Goal: Information Seeking & Learning: Learn about a topic

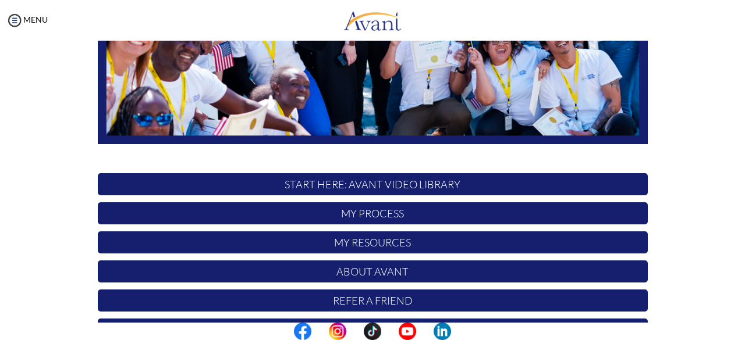
scroll to position [306, 0]
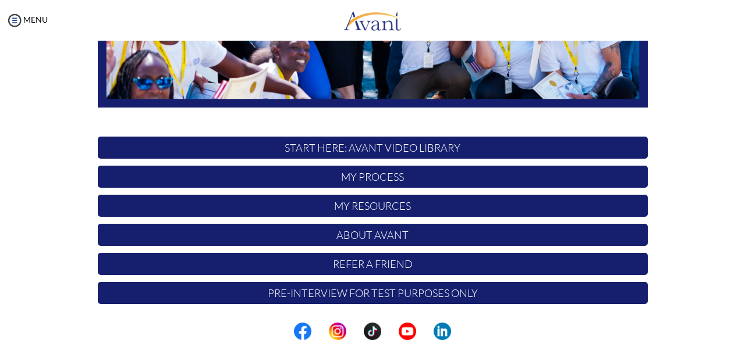
click at [384, 148] on p "START HERE: Avant Video Library" at bounding box center [373, 148] width 550 height 22
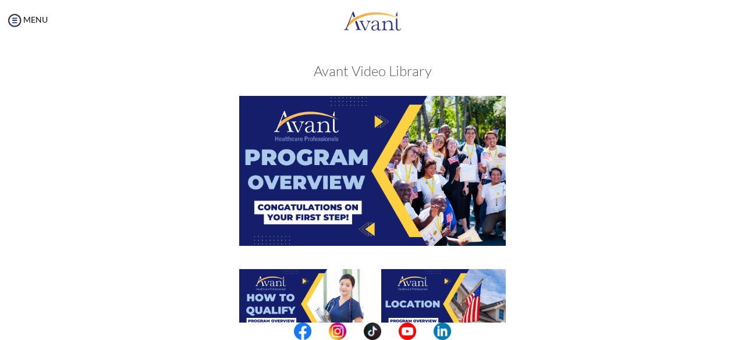
scroll to position [0, 0]
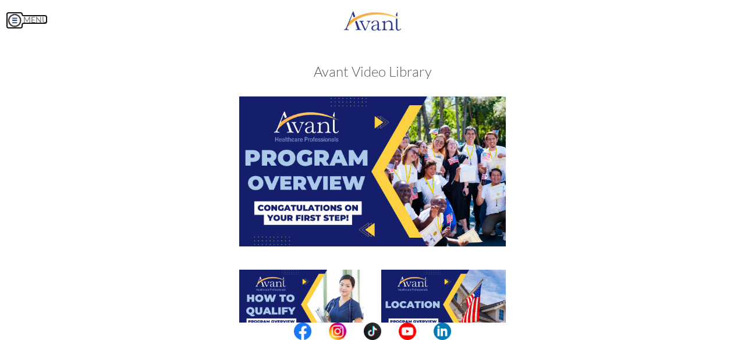
click at [16, 17] on img at bounding box center [14, 20] width 17 height 17
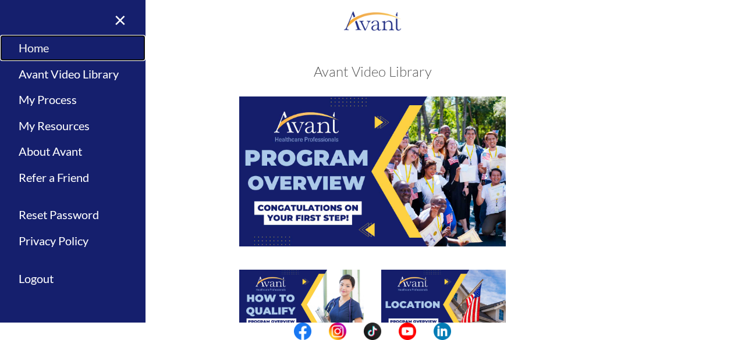
click at [42, 50] on link "Home" at bounding box center [72, 48] width 145 height 26
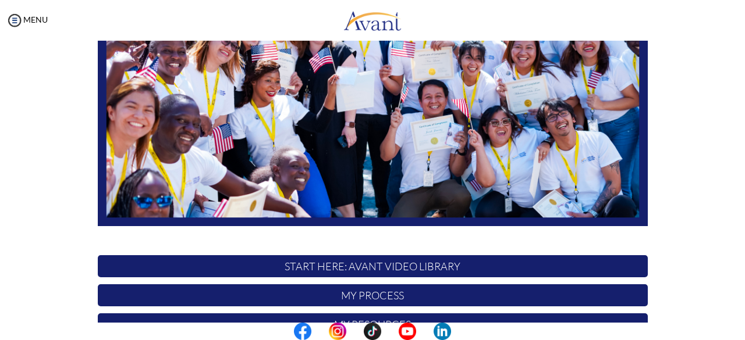
scroll to position [306, 0]
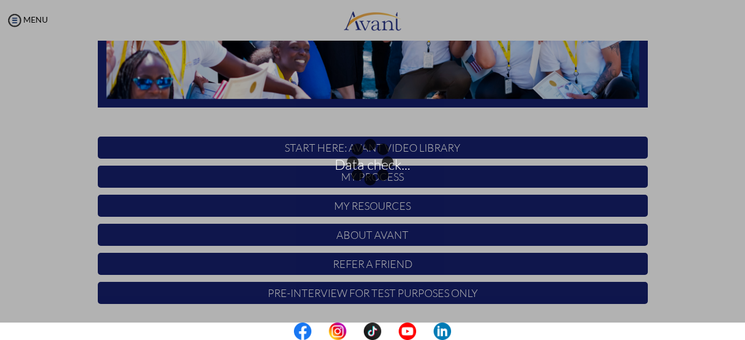
click at [380, 162] on div "Data check..." at bounding box center [372, 170] width 16 height 16
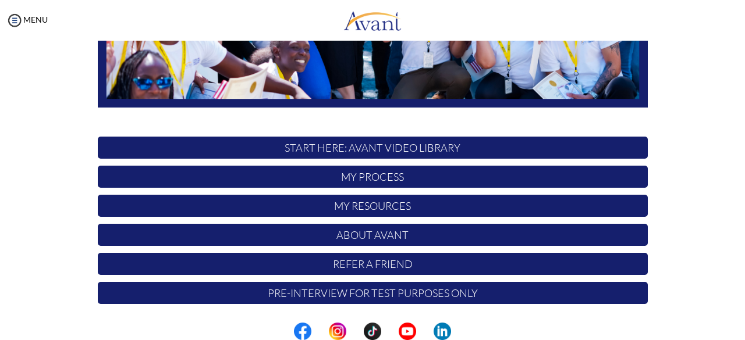
click at [365, 148] on p "START HERE: Avant Video Library" at bounding box center [373, 148] width 550 height 22
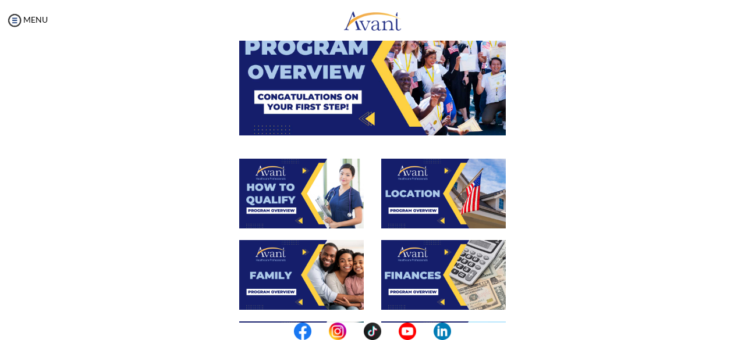
scroll to position [0, 0]
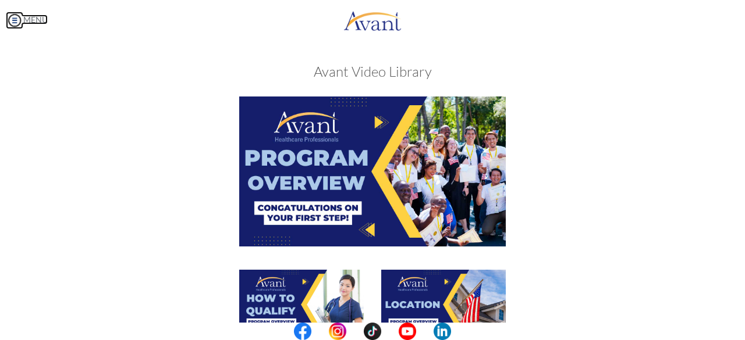
click at [12, 18] on img at bounding box center [14, 20] width 17 height 17
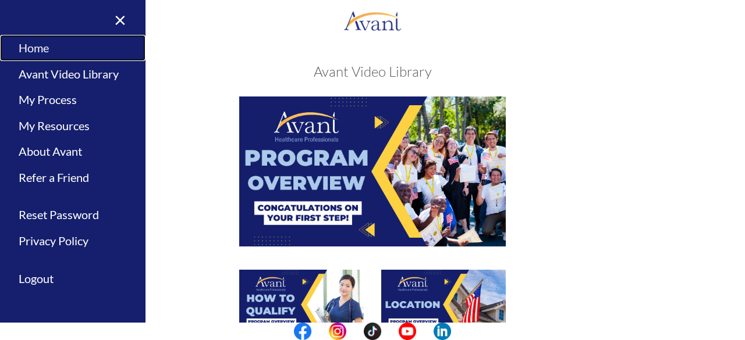
click at [39, 50] on link "Home" at bounding box center [72, 48] width 145 height 26
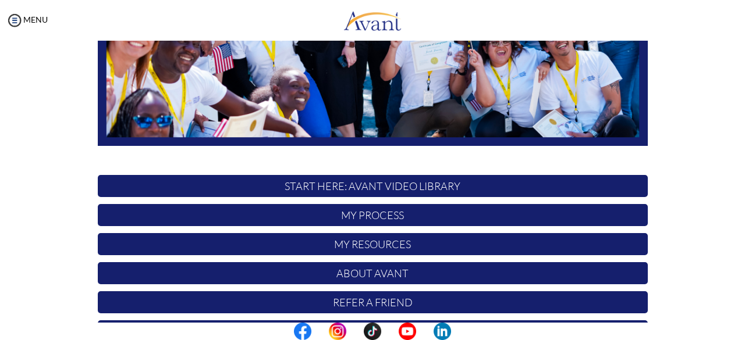
scroll to position [269, 0]
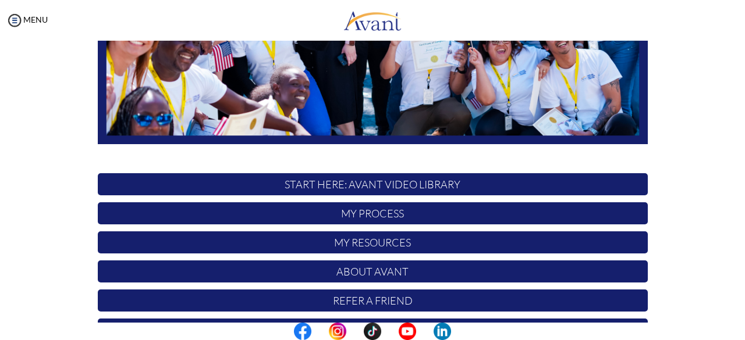
click at [350, 215] on p "My Process" at bounding box center [373, 213] width 550 height 22
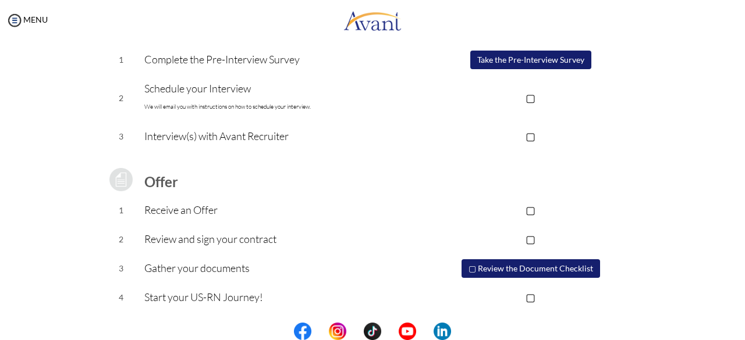
scroll to position [0, 0]
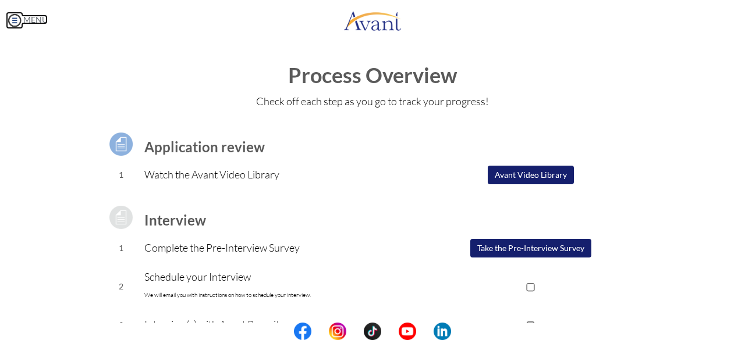
click at [13, 22] on img at bounding box center [14, 20] width 17 height 17
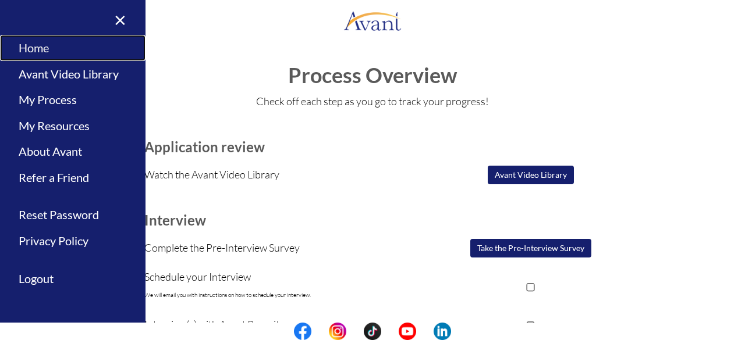
click at [47, 56] on link "Home" at bounding box center [72, 48] width 145 height 26
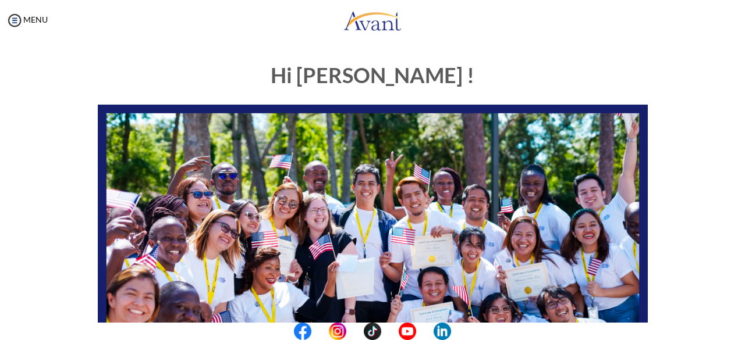
scroll to position [306, 0]
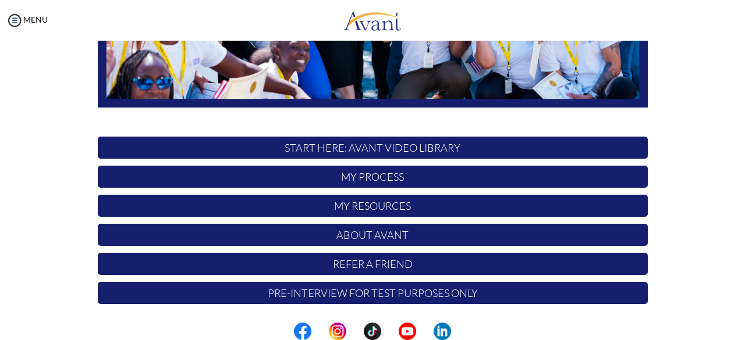
click at [309, 146] on p "START HERE: Avant Video Library" at bounding box center [373, 148] width 550 height 22
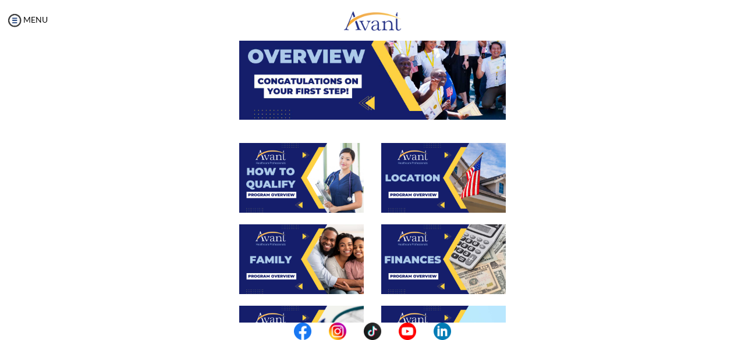
scroll to position [0, 0]
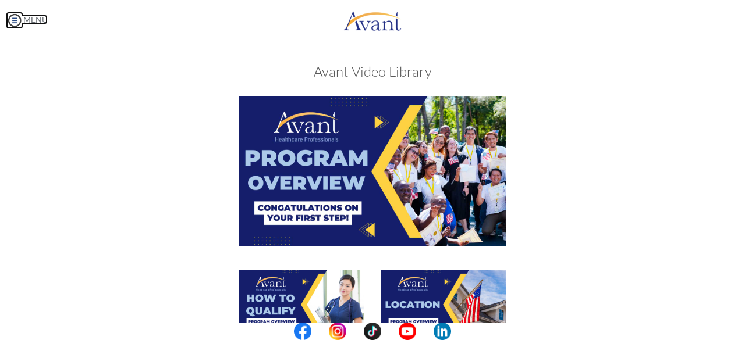
click at [16, 19] on img at bounding box center [14, 20] width 17 height 17
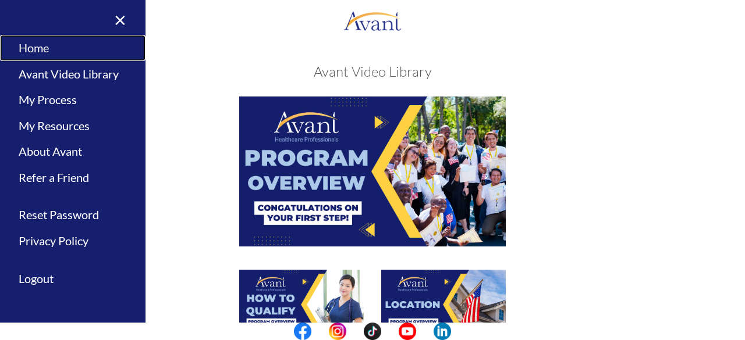
click at [49, 46] on link "Home" at bounding box center [72, 48] width 145 height 26
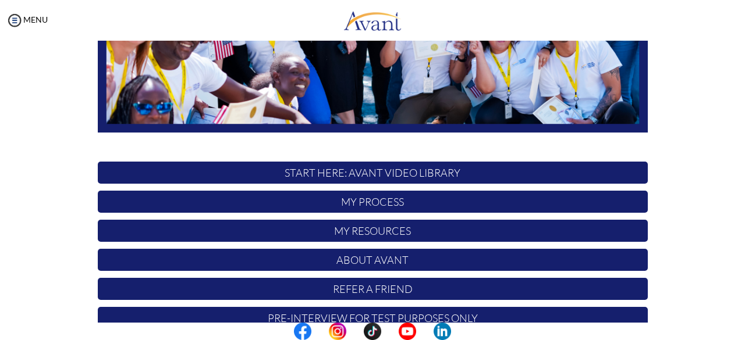
scroll to position [306, 0]
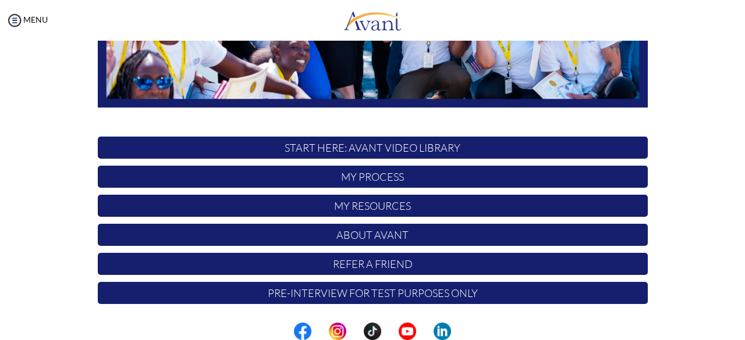
click at [398, 147] on p "START HERE: Avant Video Library" at bounding box center [373, 148] width 550 height 22
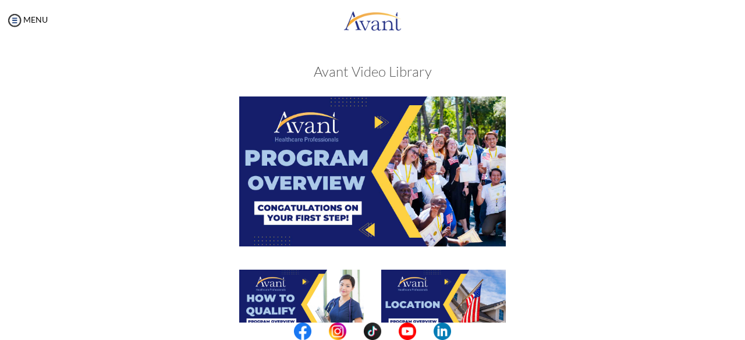
click at [322, 131] on img at bounding box center [372, 171] width 266 height 149
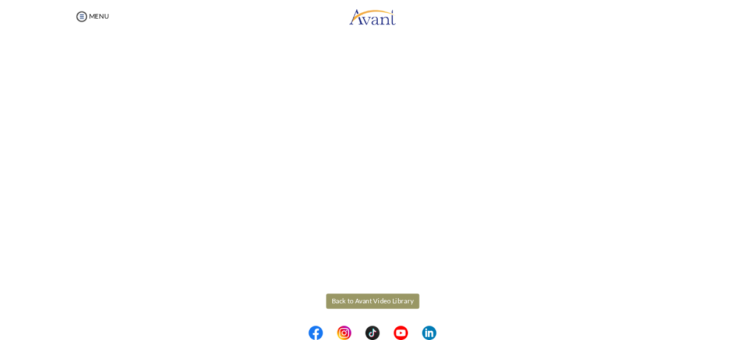
scroll to position [220, 0]
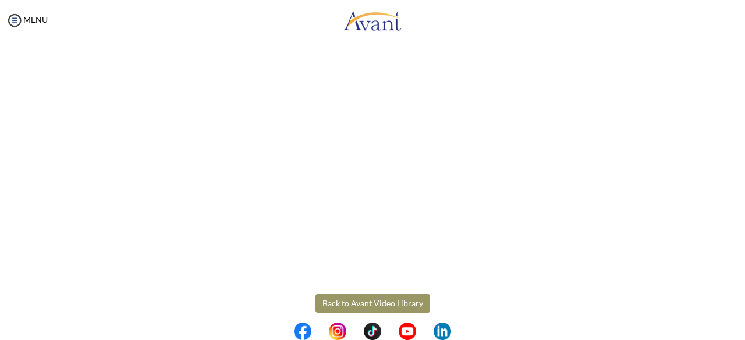
drag, startPoint x: 459, startPoint y: 260, endPoint x: 147, endPoint y: 302, distance: 315.2
click at [147, 302] on body "Maintenance break. Please come back in 2 hours. MENU My Status What is the next…" at bounding box center [372, 170] width 745 height 340
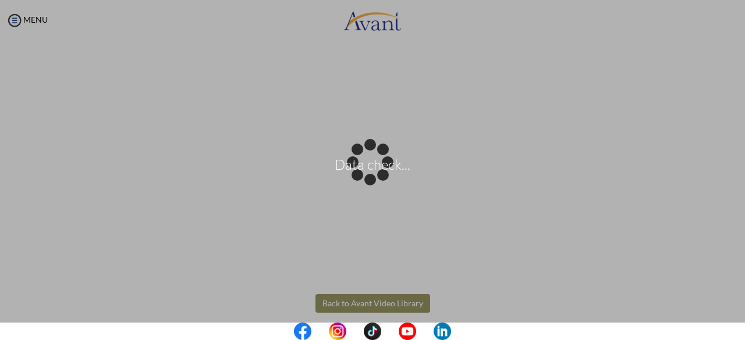
click at [364, 179] on div "Data check..." at bounding box center [372, 170] width 16 height 16
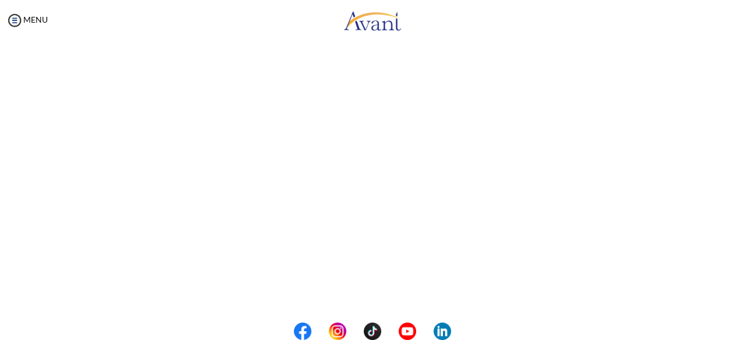
scroll to position [36, 0]
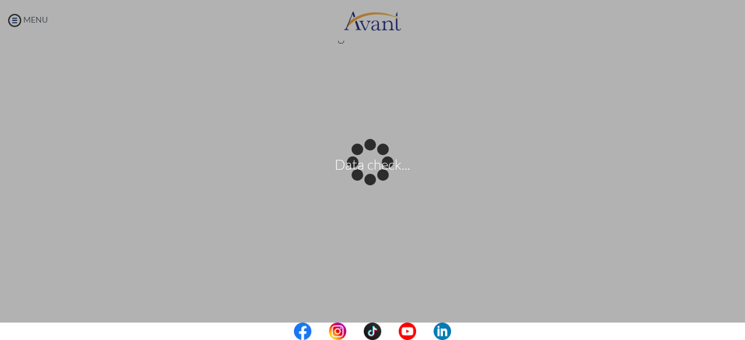
click at [364, 162] on div "Data check..." at bounding box center [372, 170] width 16 height 16
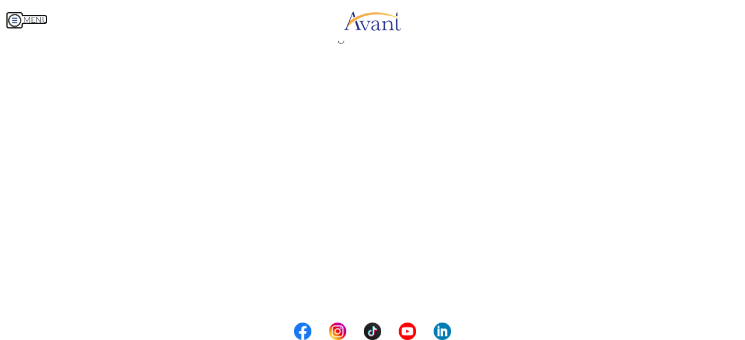
click at [14, 22] on img at bounding box center [14, 20] width 17 height 17
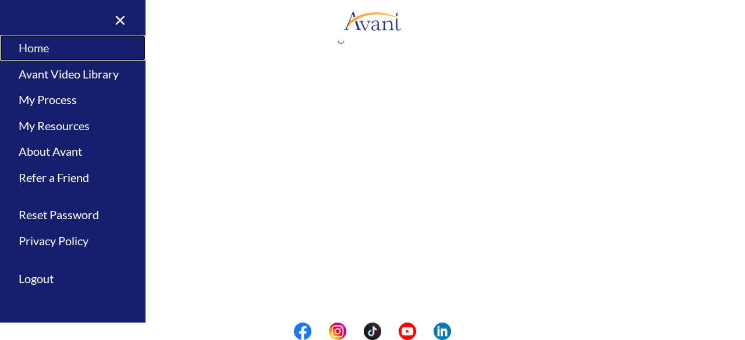
click at [43, 46] on link "Home" at bounding box center [72, 48] width 145 height 26
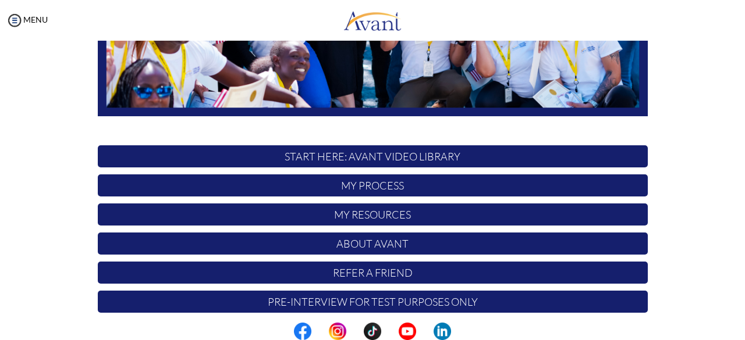
scroll to position [298, 0]
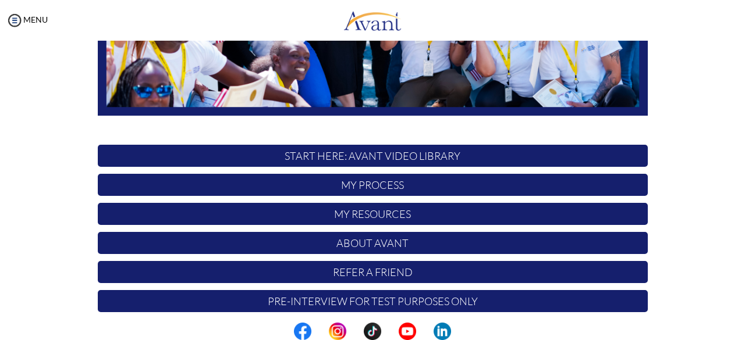
click at [336, 154] on p "START HERE: Avant Video Library" at bounding box center [373, 156] width 550 height 22
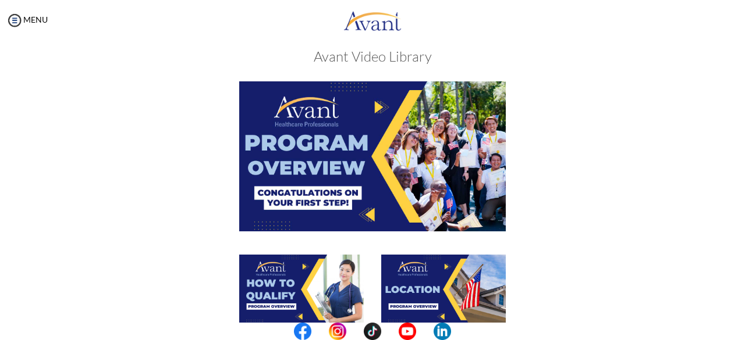
scroll to position [0, 0]
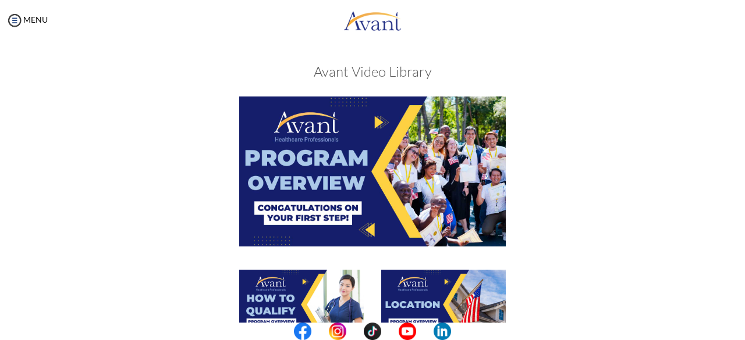
click at [0, 0] on div at bounding box center [0, 0] width 0 height 0
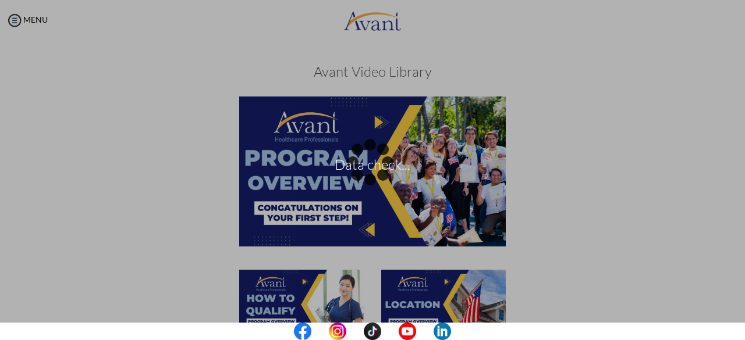
click at [364, 162] on div "Data check..." at bounding box center [372, 170] width 16 height 16
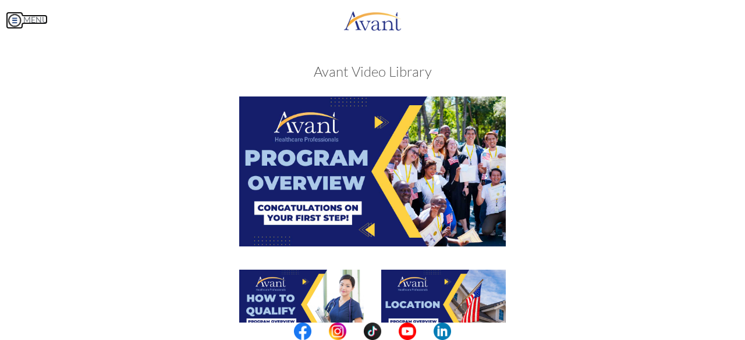
click at [14, 23] on img at bounding box center [14, 20] width 17 height 17
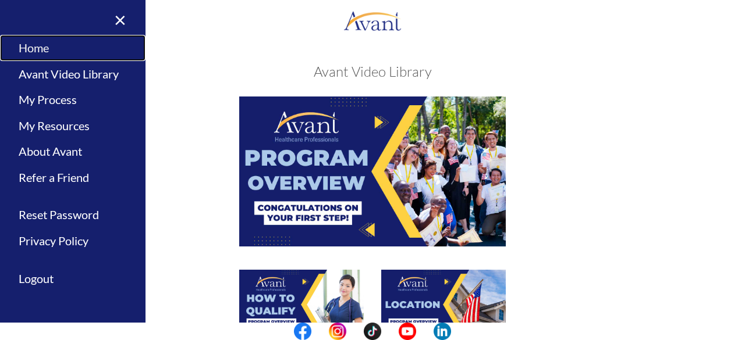
click at [38, 49] on link "Home" at bounding box center [72, 48] width 145 height 26
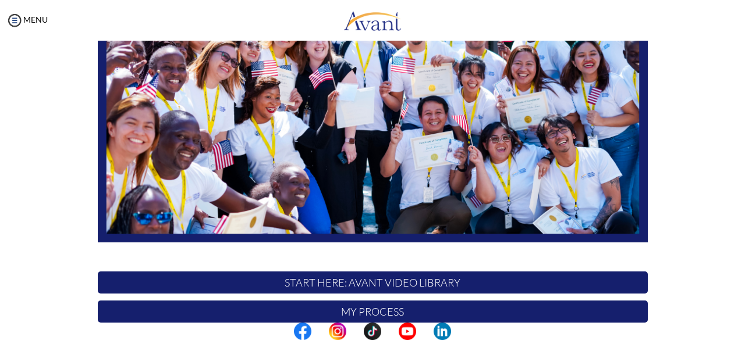
scroll to position [172, 0]
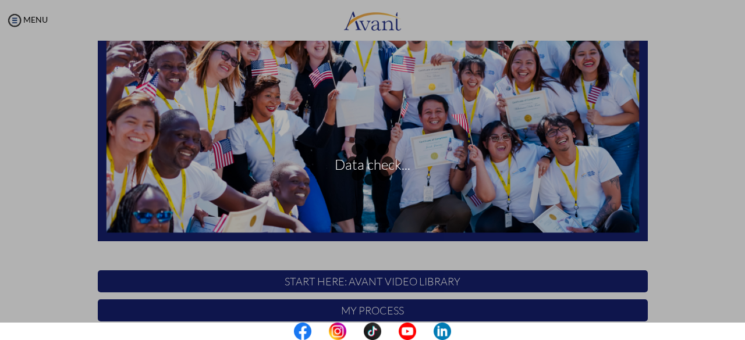
click at [364, 162] on div "Data check..." at bounding box center [372, 170] width 16 height 16
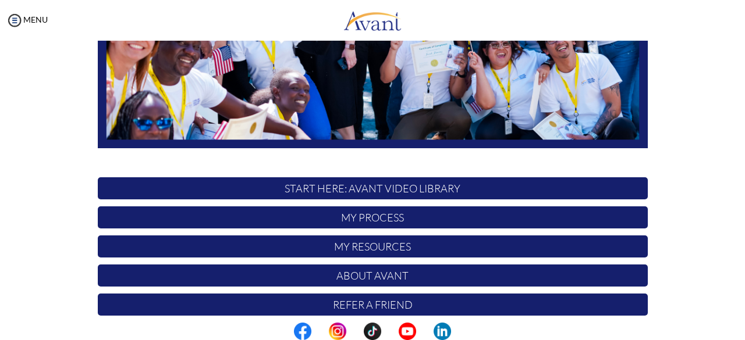
scroll to position [261, 0]
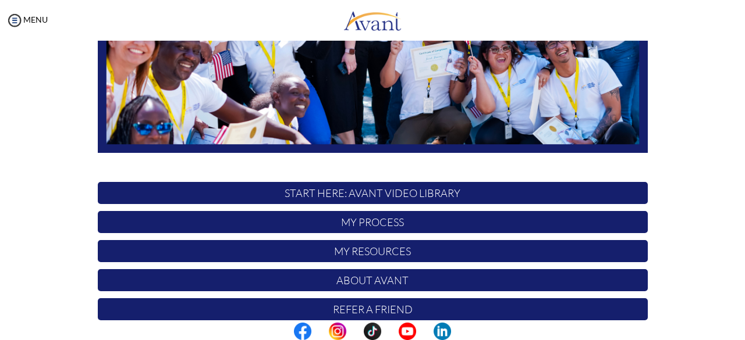
click at [390, 188] on p "START HERE: Avant Video Library" at bounding box center [373, 193] width 550 height 22
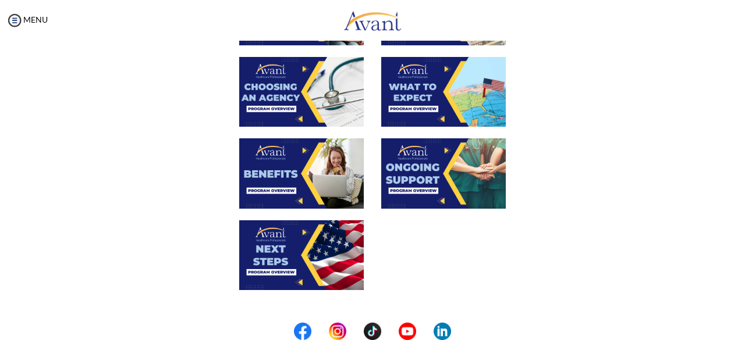
scroll to position [459, 0]
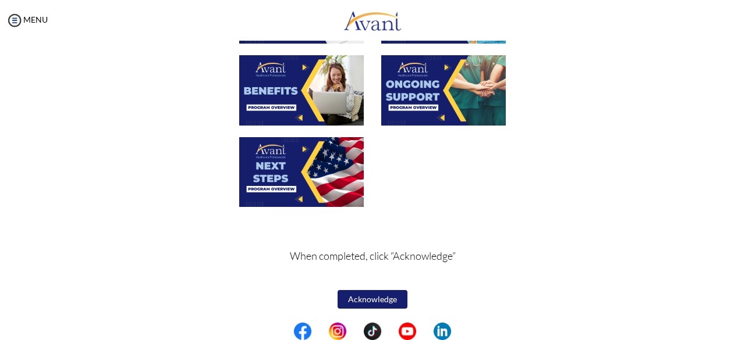
click at [371, 299] on button "Acknowledge" at bounding box center [372, 299] width 70 height 19
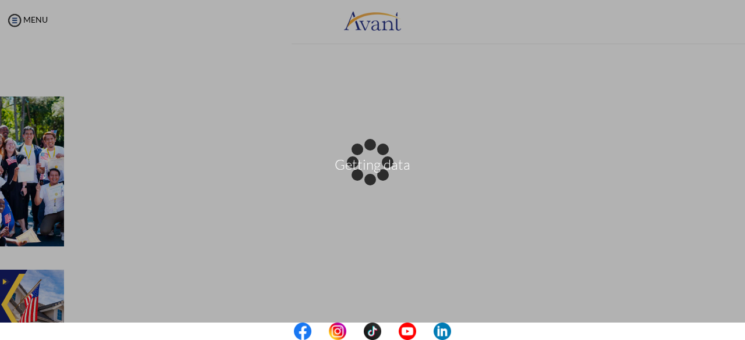
scroll to position [460, 0]
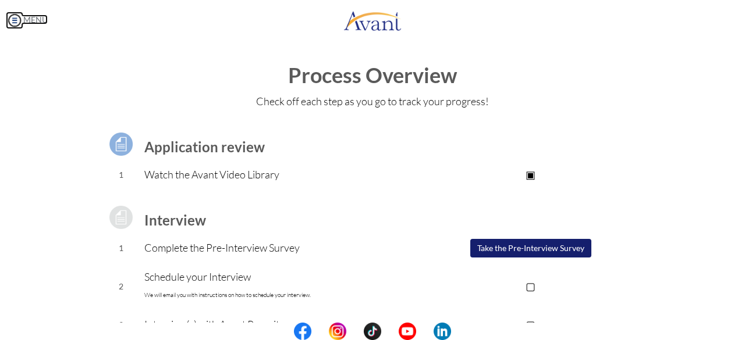
click at [14, 21] on img at bounding box center [14, 20] width 17 height 17
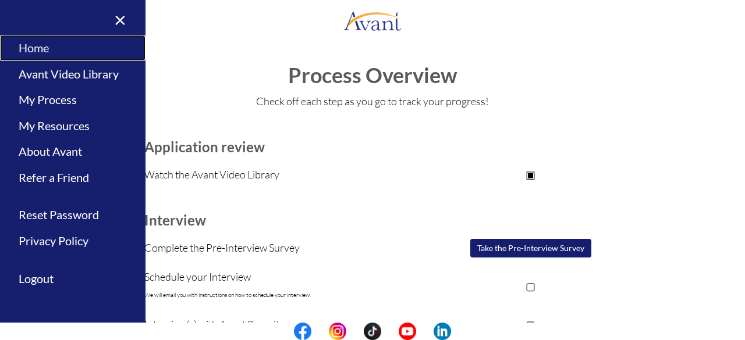
click at [40, 48] on link "Home" at bounding box center [72, 48] width 145 height 26
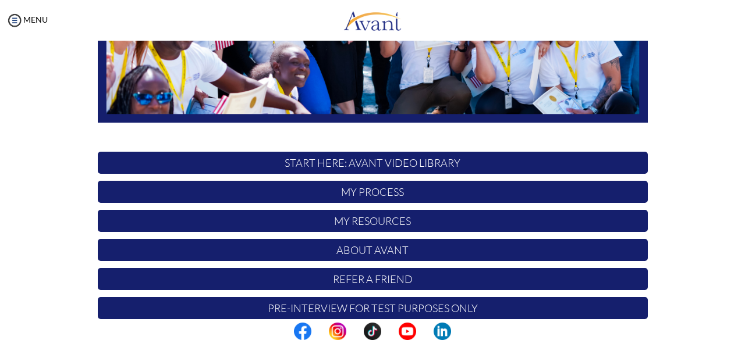
scroll to position [295, 0]
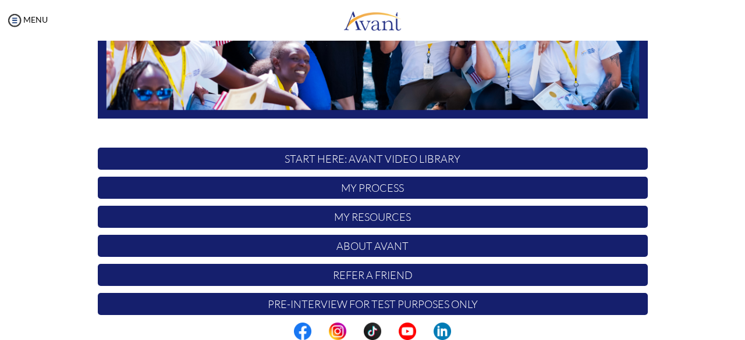
click at [384, 159] on p "START HERE: Avant Video Library" at bounding box center [373, 159] width 550 height 22
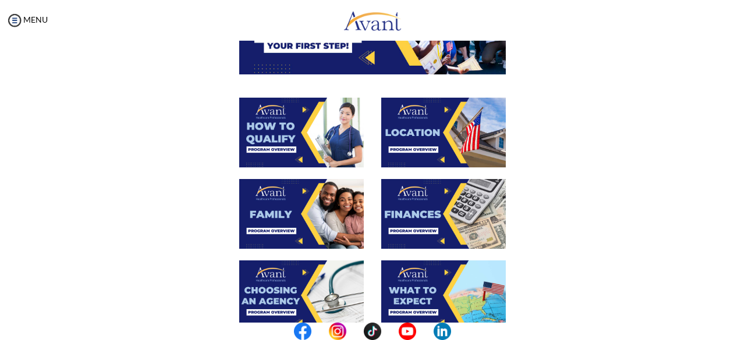
scroll to position [165, 0]
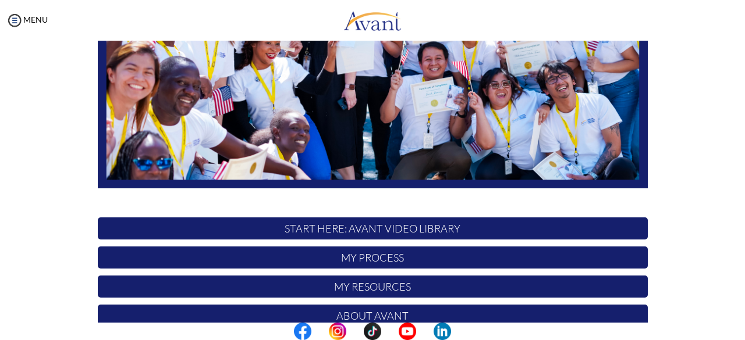
scroll to position [232, 0]
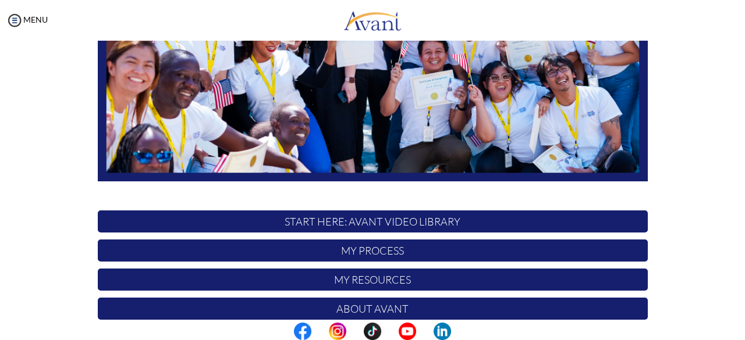
click at [357, 225] on p "START HERE: Avant Video Library" at bounding box center [373, 222] width 550 height 22
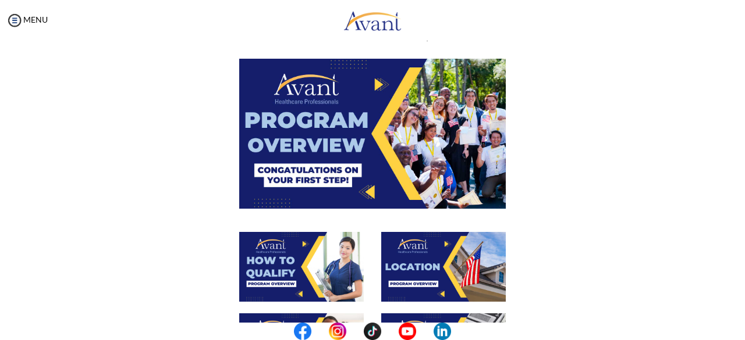
scroll to position [0, 0]
